Goal: Find specific page/section: Find specific page/section

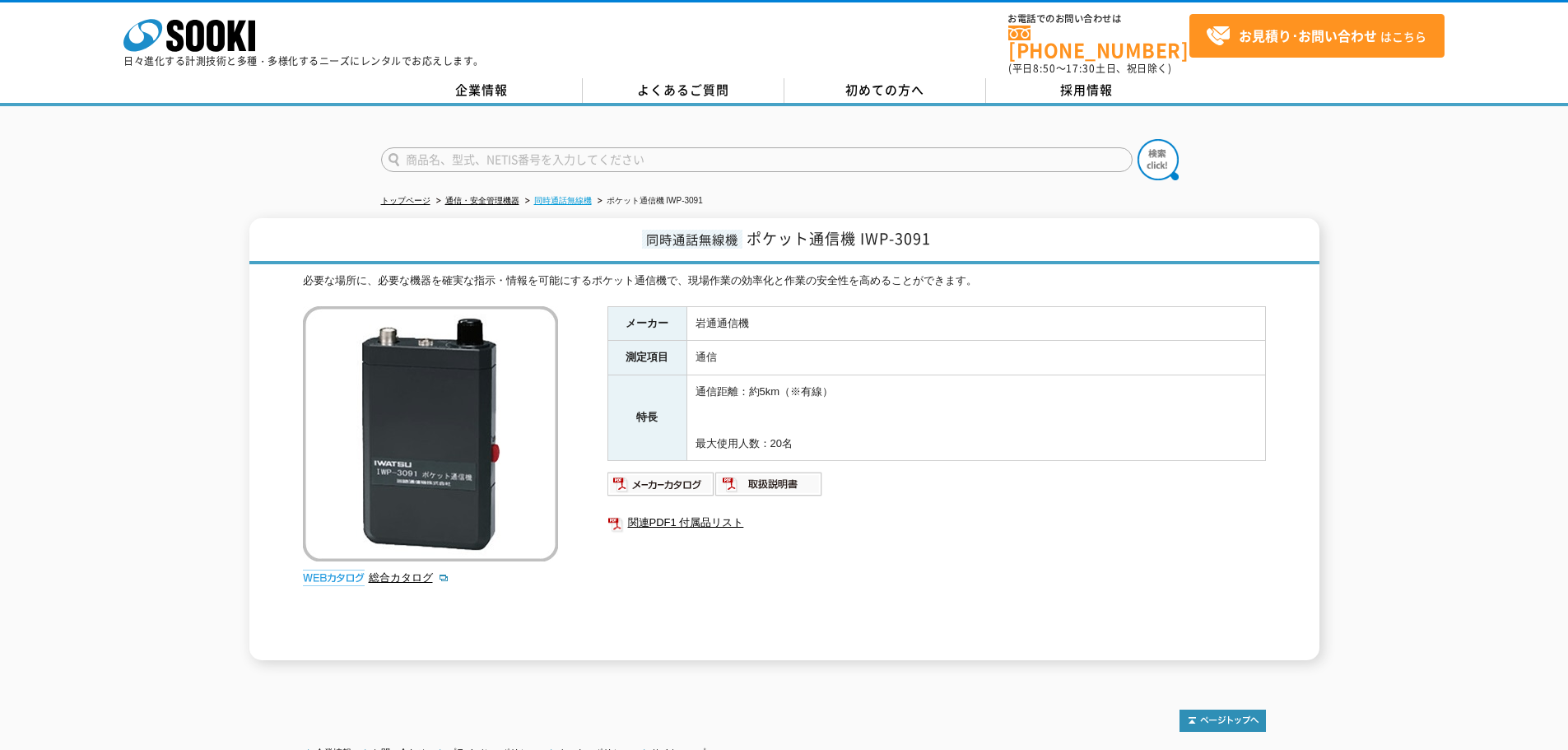
click at [582, 196] on link "同時通話無線機" at bounding box center [563, 200] width 58 height 9
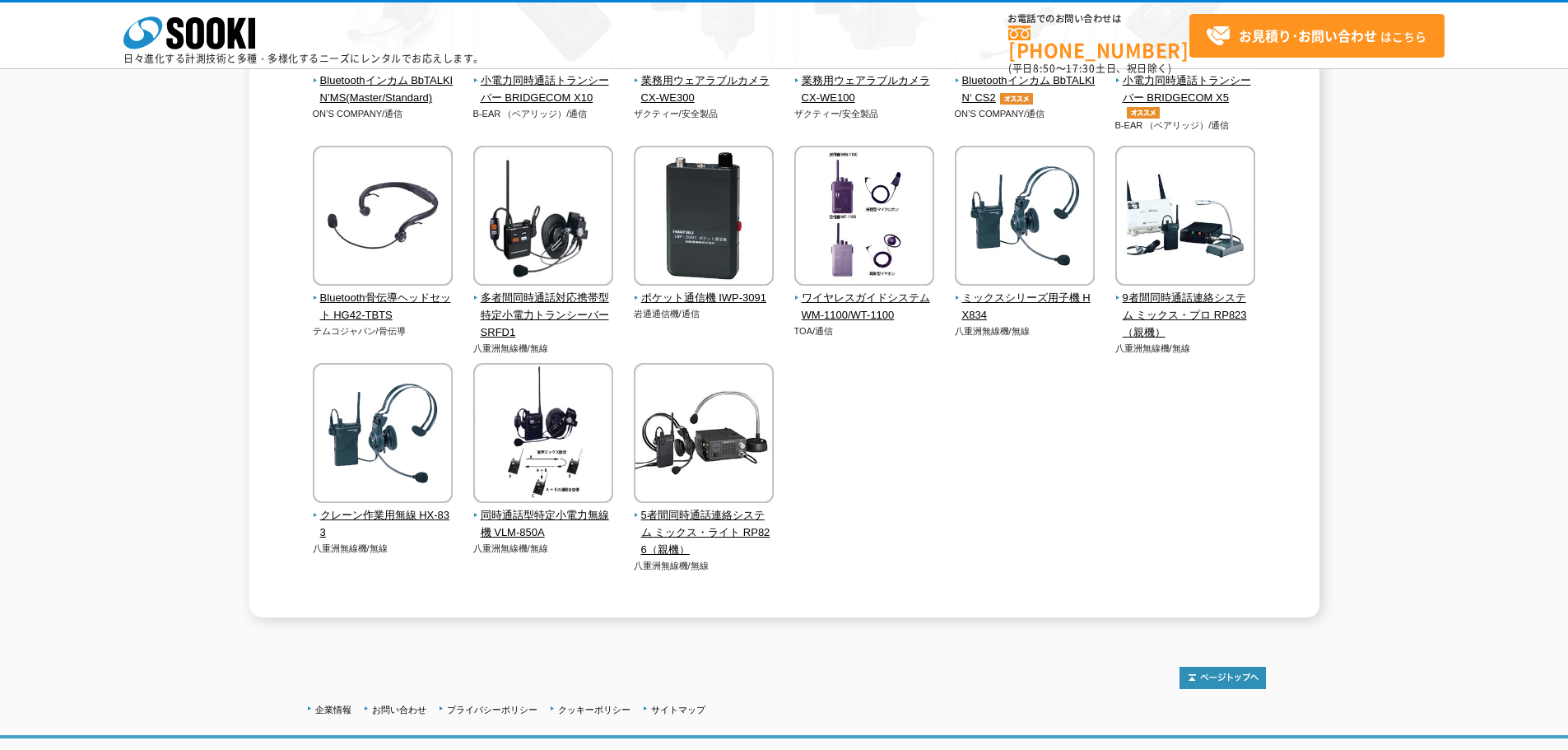
scroll to position [165, 0]
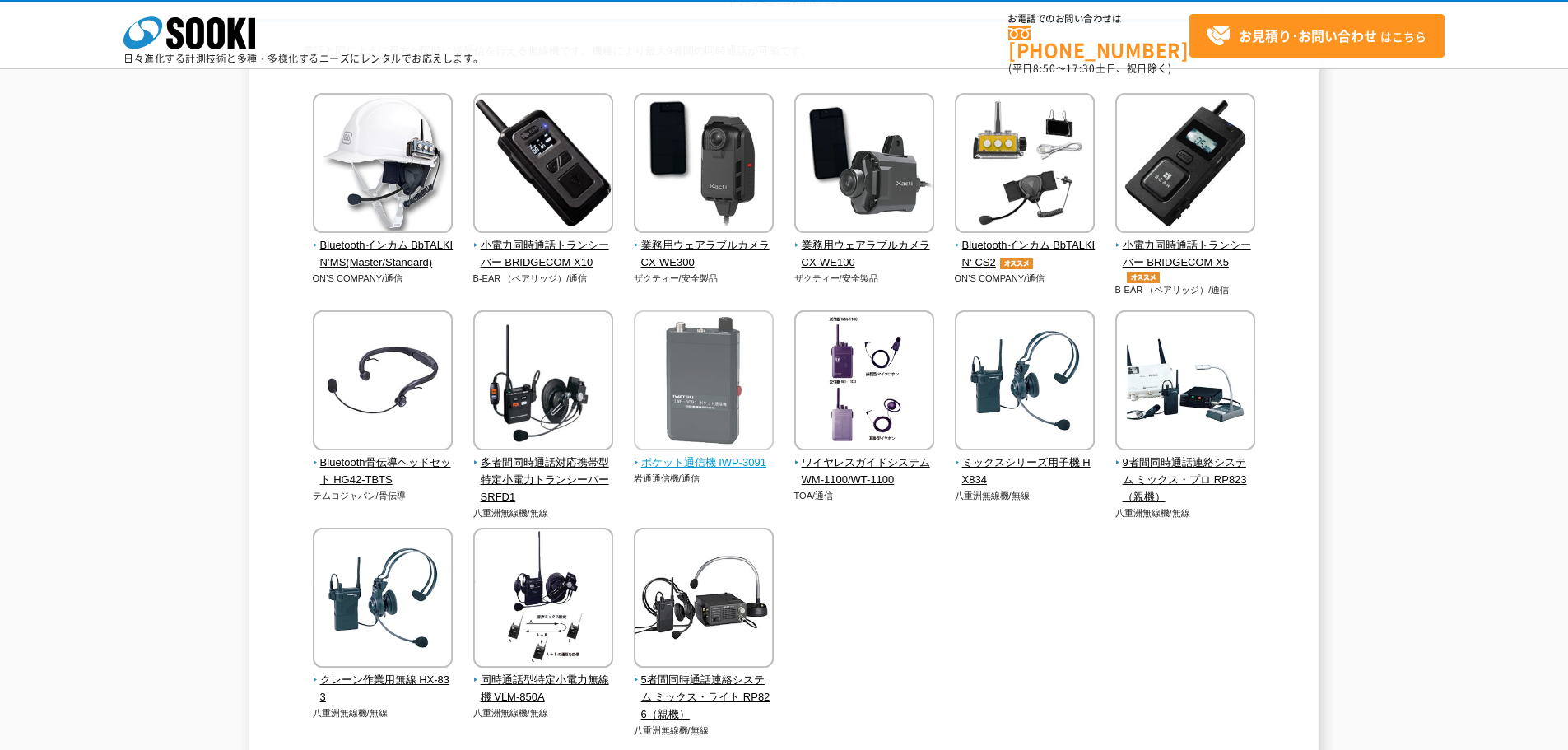
click at [732, 461] on span "ポケット通信機 IWP-3091" at bounding box center [704, 462] width 141 height 17
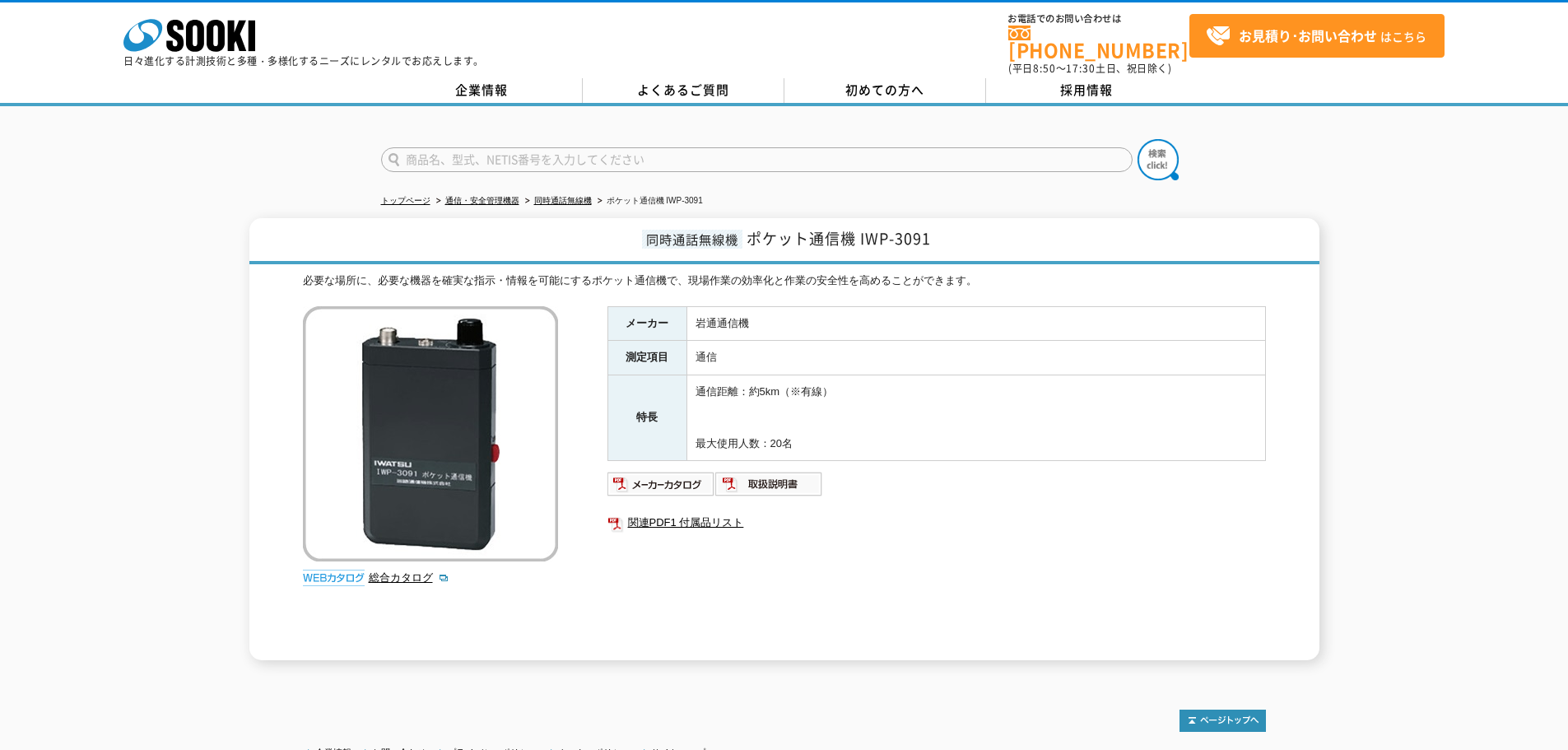
click at [195, 473] on div "同時通話無線機 ポケット通信機 IWP-3091 必要な場所に、必要な機器を確実な指示・情報を可能にするポケット通信機で、現場作業の効率化と作業の安全性を高め…" at bounding box center [784, 439] width 1568 height 442
